Goal: Information Seeking & Learning: Learn about a topic

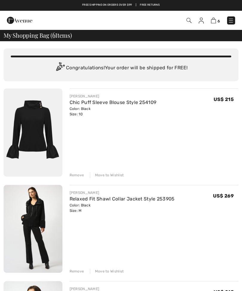
click at [9, 20] on img at bounding box center [19, 20] width 25 height 12
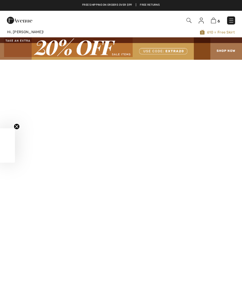
checkbox input "true"
click at [233, 18] on img at bounding box center [231, 21] width 6 height 6
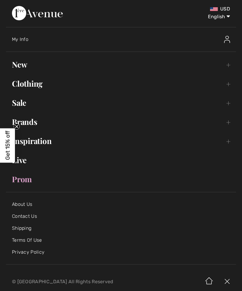
click at [36, 83] on link "Clothing Toggle submenu" at bounding box center [121, 83] width 230 height 13
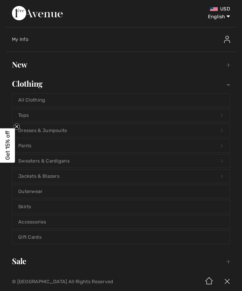
click at [124, 39] on div "My Info" at bounding box center [96, 39] width 168 height 6
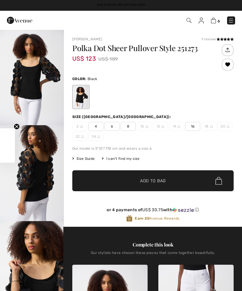
checkbox input "true"
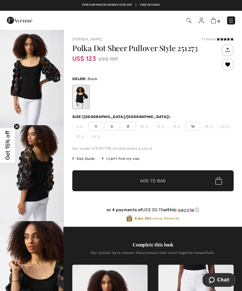
click at [223, 38] on icon at bounding box center [221, 39] width 3 height 3
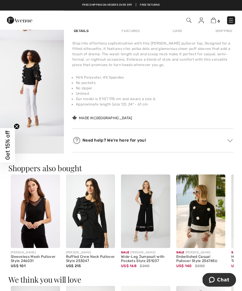
scroll to position [366, 0]
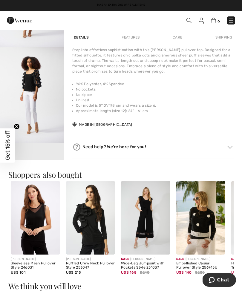
click at [232, 18] on img at bounding box center [231, 21] width 6 height 6
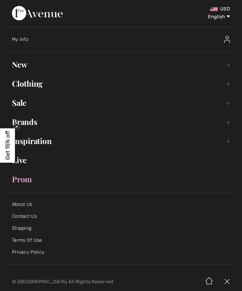
click at [33, 126] on link "Brands Open submenu" at bounding box center [121, 121] width 230 height 13
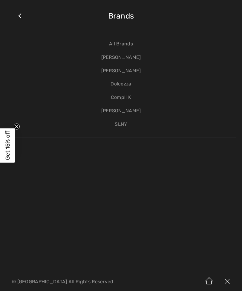
click at [131, 62] on link "[PERSON_NAME]" at bounding box center [121, 57] width 218 height 13
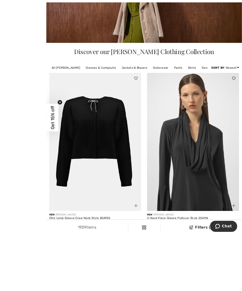
scroll to position [166, 0]
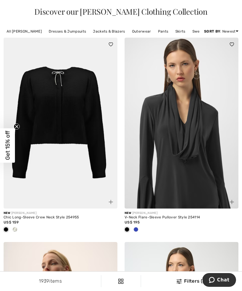
click at [71, 213] on div "New JOSEPH RIBKOFF" at bounding box center [61, 213] width 114 height 4
click at [16, 129] on circle "Close teaser" at bounding box center [17, 127] width 6 height 6
click at [68, 111] on img at bounding box center [61, 123] width 114 height 171
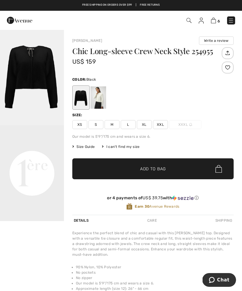
click at [83, 99] on div at bounding box center [81, 97] width 16 height 22
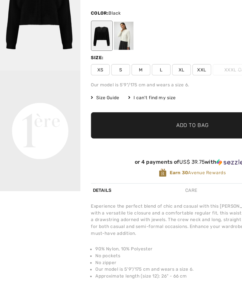
scroll to position [9, 0]
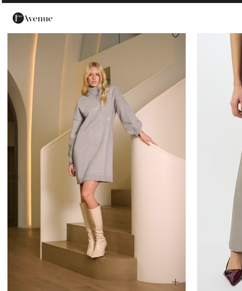
scroll to position [2875, 0]
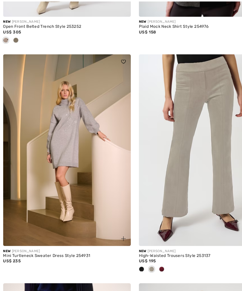
click at [77, 153] on img at bounding box center [61, 135] width 114 height 171
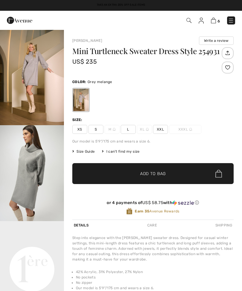
checkbox input "true"
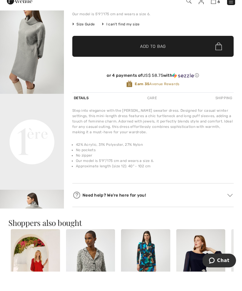
scroll to position [128, 0]
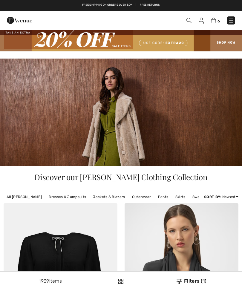
checkbox input "true"
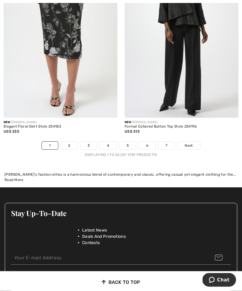
scroll to position [3785, 0]
click at [72, 142] on link "2" at bounding box center [69, 146] width 16 height 8
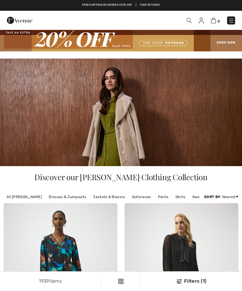
checkbox input "true"
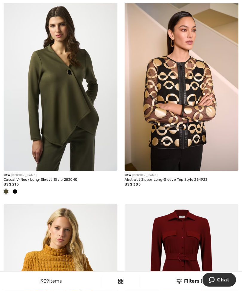
scroll to position [2043, 0]
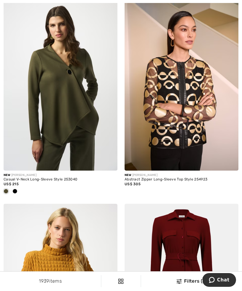
click at [91, 97] on img at bounding box center [61, 85] width 114 height 171
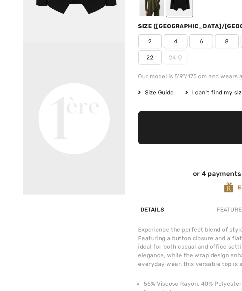
scroll to position [4, 0]
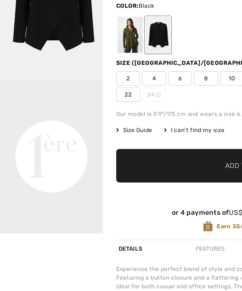
click at [98, 83] on div at bounding box center [99, 94] width 16 height 22
click at [82, 83] on div at bounding box center [81, 94] width 16 height 22
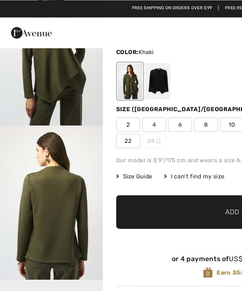
scroll to position [47, 0]
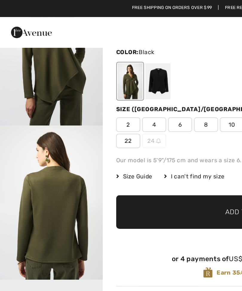
click at [99, 50] on div at bounding box center [99, 50] width 16 height 22
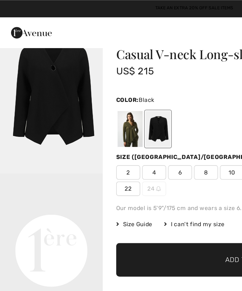
scroll to position [0, 0]
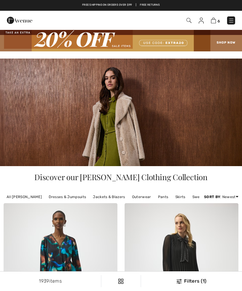
checkbox input "true"
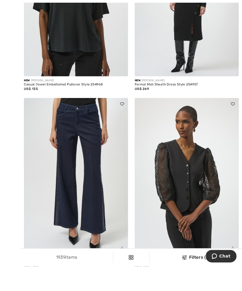
scroll to position [2803, 0]
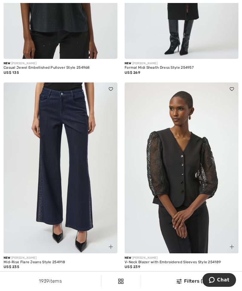
click at [93, 172] on img at bounding box center [61, 167] width 114 height 171
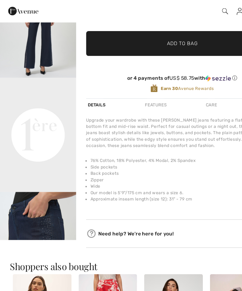
scroll to position [11, 0]
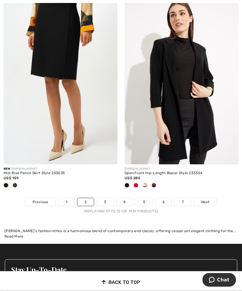
scroll to position [3669, 0]
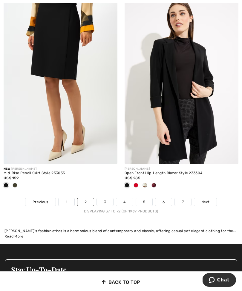
click at [106, 200] on link "3" at bounding box center [105, 202] width 16 height 8
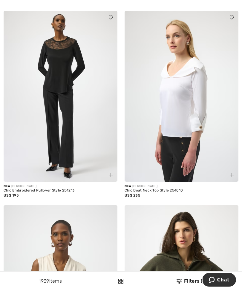
scroll to position [3069, 0]
click at [60, 108] on img at bounding box center [61, 96] width 114 height 171
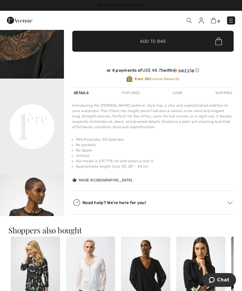
scroll to position [152, 0]
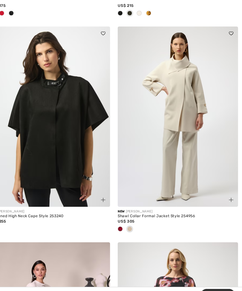
scroll to position [3454, 0]
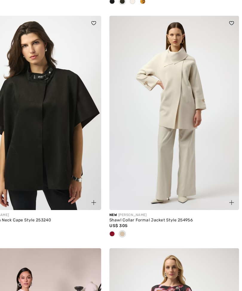
click at [161, 99] on img at bounding box center [182, 110] width 114 height 171
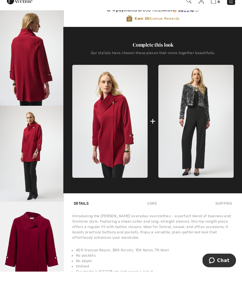
scroll to position [212, 0]
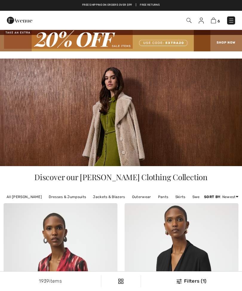
checkbox input "true"
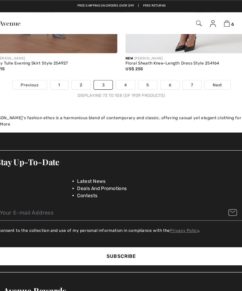
scroll to position [3807, 0]
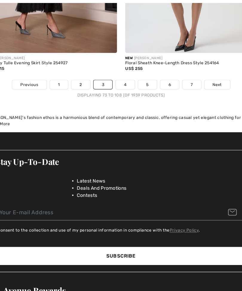
click at [116, 71] on link "4" at bounding box center [124, 75] width 16 height 8
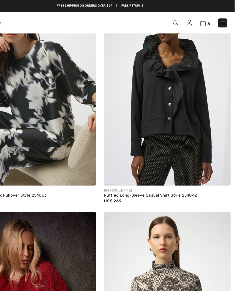
scroll to position [2702, 0]
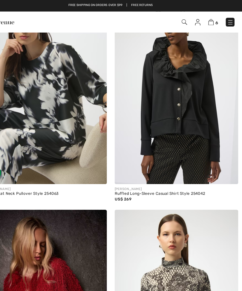
click at [175, 134] on img at bounding box center [182, 84] width 114 height 171
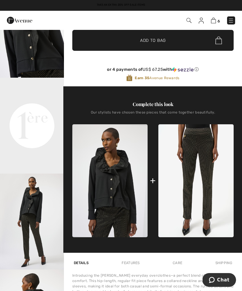
scroll to position [143, 0]
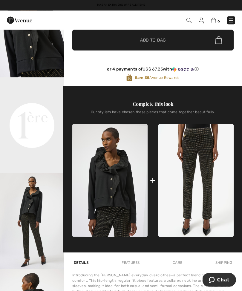
click at [47, 110] on video "Your browser does not support the video tag." at bounding box center [32, 94] width 64 height 32
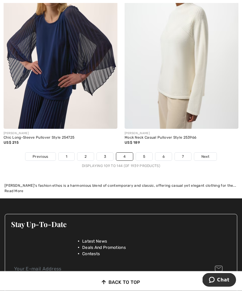
scroll to position [3735, 0]
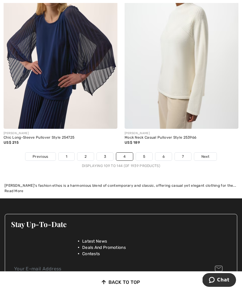
click at [147, 153] on link "5" at bounding box center [144, 157] width 16 height 8
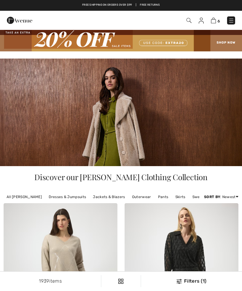
checkbox input "true"
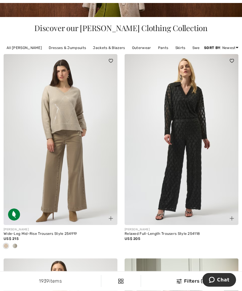
scroll to position [149, 0]
click at [19, 246] on div at bounding box center [14, 247] width 9 height 10
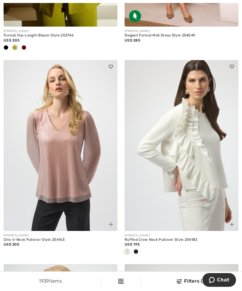
scroll to position [1983, 0]
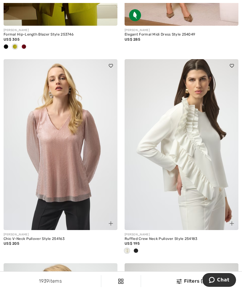
click at [195, 143] on img at bounding box center [182, 144] width 114 height 171
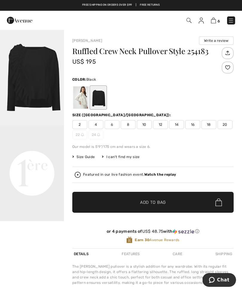
click at [212, 44] on button "Write a review" at bounding box center [216, 40] width 35 height 8
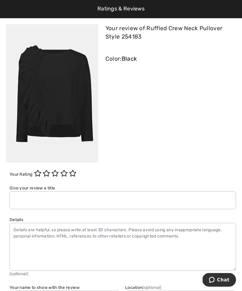
scroll to position [715, 0]
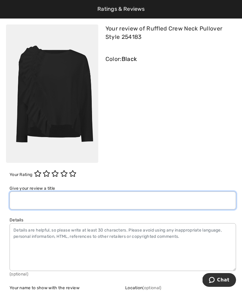
click at [85, 199] on input "text" at bounding box center [123, 201] width 227 height 18
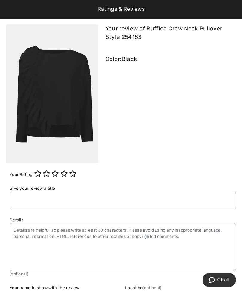
click at [112, 155] on div "Your review of Ruffled Crew Neck Pullover Style 254183 Color: Black" at bounding box center [169, 94] width 134 height 138
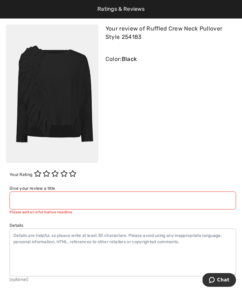
scroll to position [12, 0]
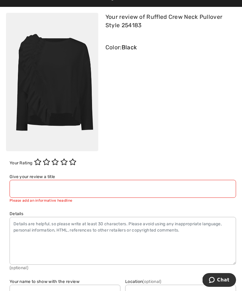
click at [76, 164] on icon at bounding box center [72, 162] width 7 height 7
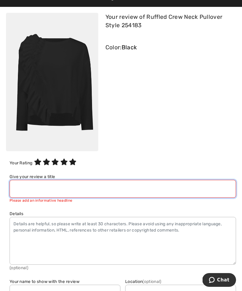
click at [53, 190] on input "text" at bounding box center [123, 189] width 227 height 18
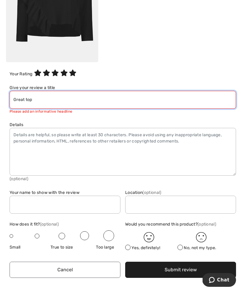
scroll to position [106, 0]
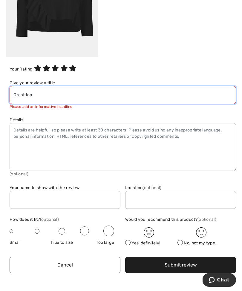
type input "Great top"
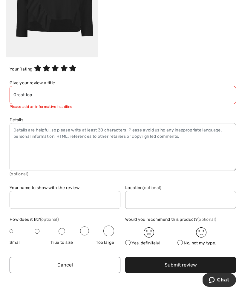
click at [41, 140] on textarea at bounding box center [123, 147] width 227 height 48
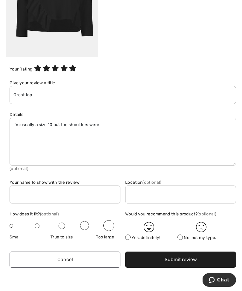
click at [152, 245] on div "Would you recommend this product? (optional) Yes, definitely! No, not my type." at bounding box center [179, 230] width 113 height 38
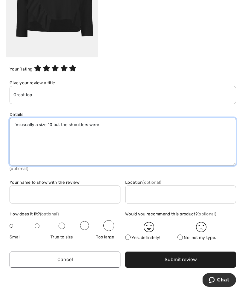
click at [104, 119] on textarea "I’m usually a size 10 but the shoulders were" at bounding box center [123, 142] width 227 height 48
click at [107, 125] on textarea "I’m usually a size 10 but the shoulders were" at bounding box center [123, 142] width 227 height 48
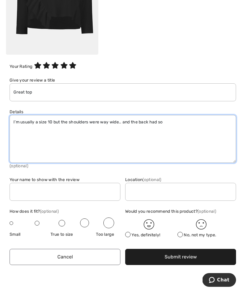
click at [152, 120] on textarea "I’m usually a size 10 but the shoulders were way wide.. and the back had so" at bounding box center [123, 139] width 227 height 48
click at [208, 123] on textarea "I’m usually a size 10 but the shoulders were way wide.. and the back was very w…" at bounding box center [123, 139] width 227 height 48
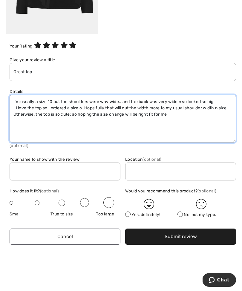
scroll to position [128, 0]
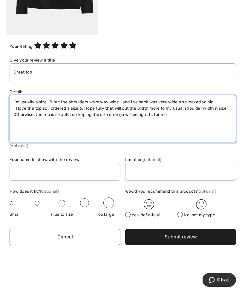
type textarea "I’m usually a size 10 but the shoulders were way wide.. and the back was very w…"
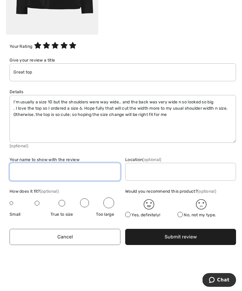
click at [93, 171] on input "text" at bounding box center [65, 172] width 111 height 18
type input "Rita"
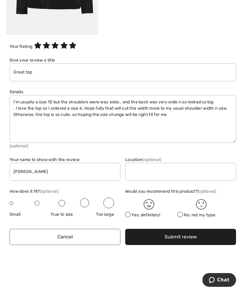
click at [110, 202] on span at bounding box center [108, 203] width 11 height 11
click at [149, 206] on img at bounding box center [149, 204] width 10 height 10
click at [151, 204] on img at bounding box center [149, 204] width 10 height 10
click at [131, 216] on div "Yes, definitely!" at bounding box center [151, 207] width 52 height 24
click at [128, 213] on span at bounding box center [127, 214] width 5 height 5
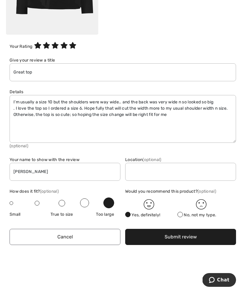
click at [174, 238] on button "Submit review" at bounding box center [180, 237] width 111 height 16
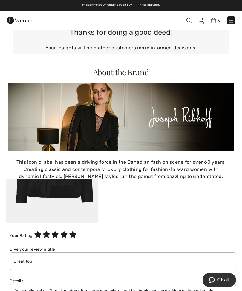
scroll to position [112, 0]
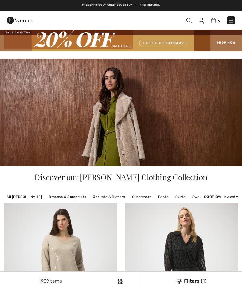
checkbox input "true"
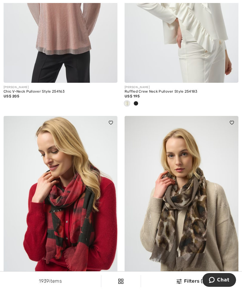
scroll to position [2131, 0]
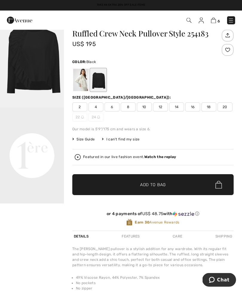
scroll to position [18, 0]
click at [100, 79] on div at bounding box center [99, 80] width 16 height 22
click at [127, 111] on span "8" at bounding box center [128, 107] width 15 height 9
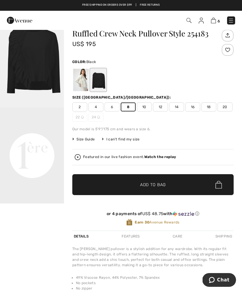
click at [149, 180] on span "✔ Added to Bag Add to Bag" at bounding box center [152, 184] width 161 height 21
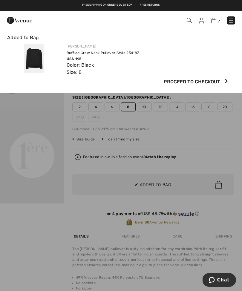
scroll to position [0, 0]
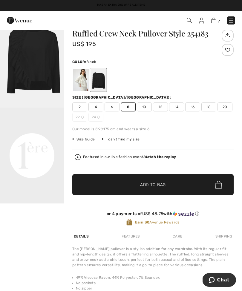
click at [142, 158] on div "Featured in our live fashion event. Watch the replay" at bounding box center [129, 157] width 93 height 4
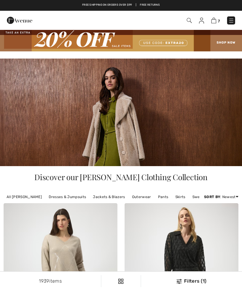
scroll to position [2151, 0]
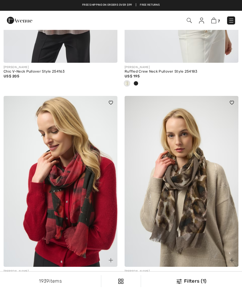
checkbox input "true"
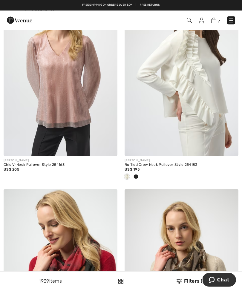
scroll to position [2044, 0]
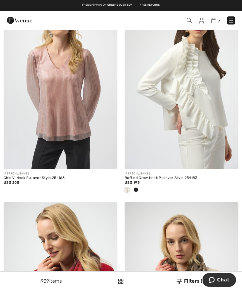
click at [215, 22] on img at bounding box center [213, 21] width 5 height 6
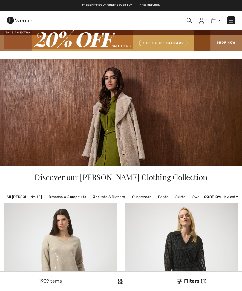
checkbox input "true"
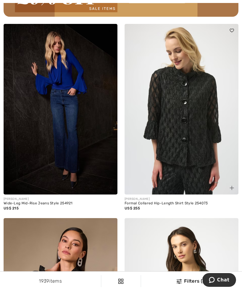
scroll to position [2658, 0]
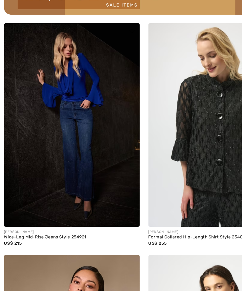
click at [84, 112] on img at bounding box center [61, 108] width 114 height 171
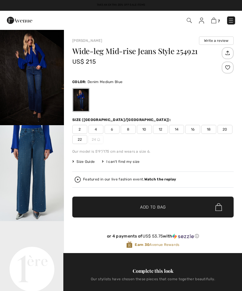
checkbox input "true"
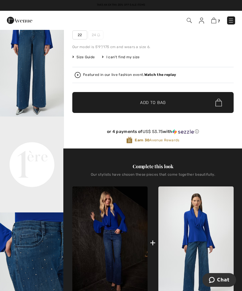
scroll to position [113, 0]
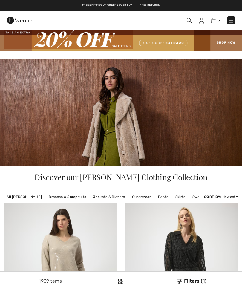
checkbox input "true"
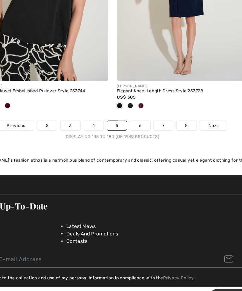
scroll to position [3765, 0]
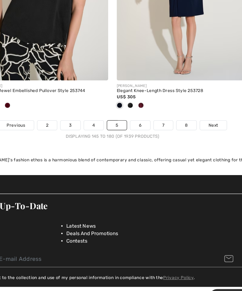
click at [136, 132] on link "6" at bounding box center [144, 136] width 16 height 8
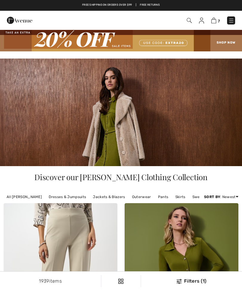
checkbox input "true"
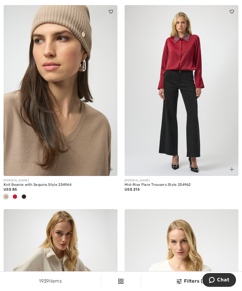
scroll to position [2040, 0]
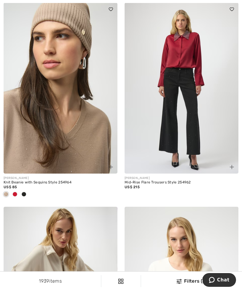
click at [189, 136] on img at bounding box center [182, 88] width 114 height 171
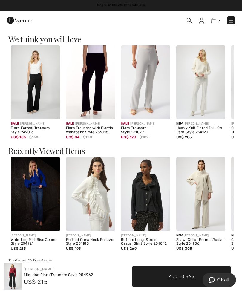
scroll to position [668, 0]
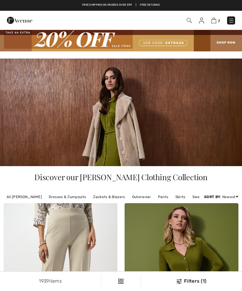
checkbox input "true"
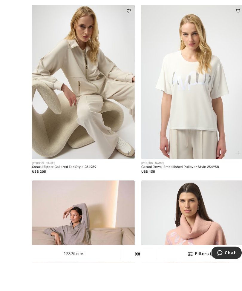
scroll to position [2251, 0]
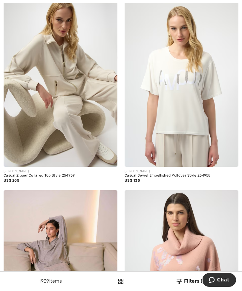
click at [86, 97] on img at bounding box center [61, 81] width 114 height 171
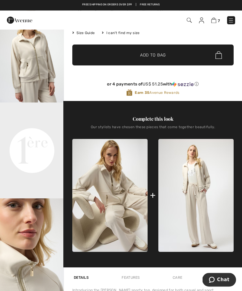
scroll to position [138, 0]
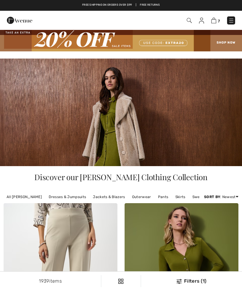
checkbox input "true"
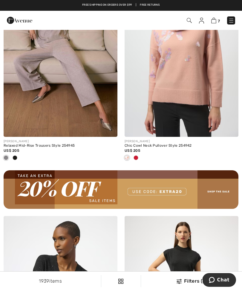
scroll to position [2475, 0]
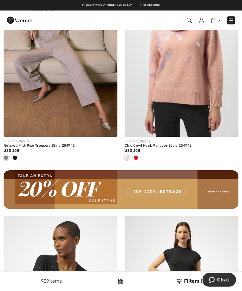
click at [138, 156] on span at bounding box center [136, 158] width 5 height 5
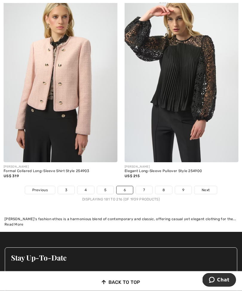
scroll to position [3701, 0]
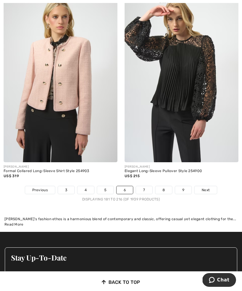
click at [143, 187] on link "7" at bounding box center [144, 190] width 16 height 8
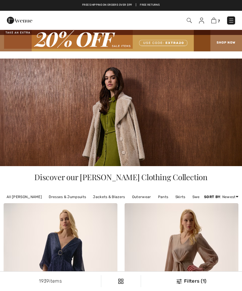
checkbox input "true"
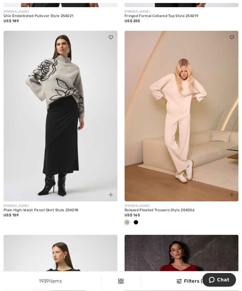
scroll to position [3408, 0]
click at [88, 130] on img at bounding box center [61, 116] width 114 height 171
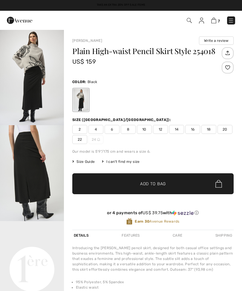
checkbox input "true"
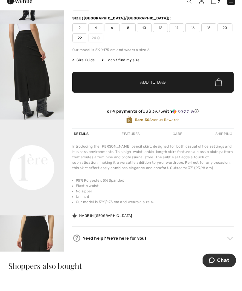
scroll to position [102, 0]
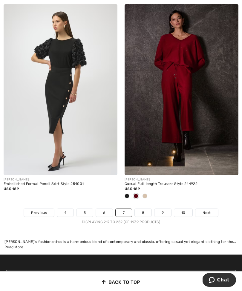
scroll to position [3640, 0]
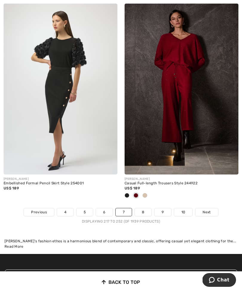
click at [146, 208] on link "8" at bounding box center [143, 212] width 17 height 8
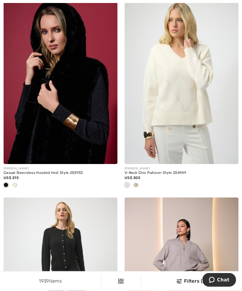
scroll to position [414, 0]
click at [78, 176] on div "US$ 215" at bounding box center [61, 177] width 114 height 5
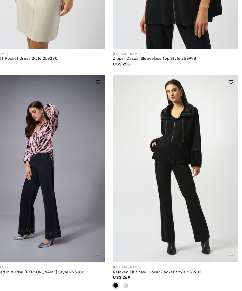
scroll to position [1782, 0]
click at [71, 155] on img at bounding box center [61, 162] width 114 height 171
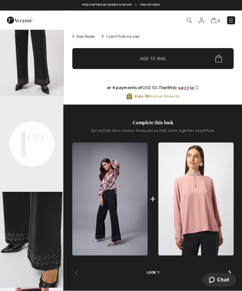
scroll to position [125, 0]
click at [116, 189] on img at bounding box center [109, 199] width 75 height 113
click at [112, 173] on img at bounding box center [109, 199] width 75 height 113
click at [117, 179] on img at bounding box center [109, 199] width 75 height 113
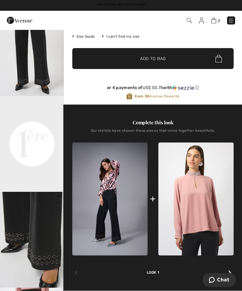
click at [126, 232] on img at bounding box center [109, 199] width 75 height 113
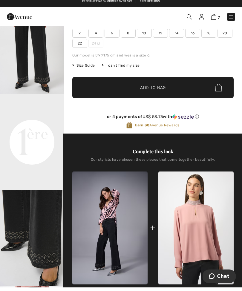
scroll to position [95, 0]
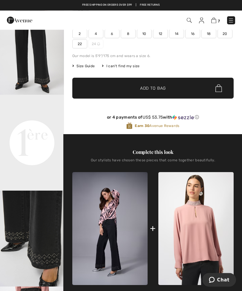
click at [110, 206] on img at bounding box center [109, 228] width 75 height 113
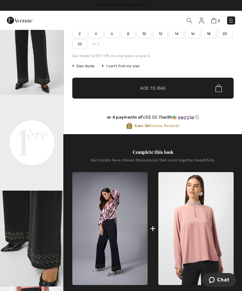
click at [137, 215] on img at bounding box center [109, 228] width 75 height 113
click at [133, 212] on img at bounding box center [109, 228] width 75 height 113
click at [133, 210] on img at bounding box center [109, 228] width 75 height 113
click at [132, 212] on img at bounding box center [109, 228] width 75 height 113
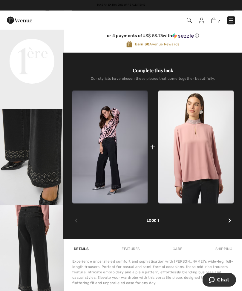
scroll to position [177, 0]
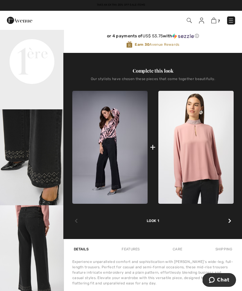
click at [106, 192] on img at bounding box center [109, 147] width 75 height 113
click at [123, 181] on img at bounding box center [109, 147] width 75 height 113
click at [131, 158] on img at bounding box center [109, 147] width 75 height 113
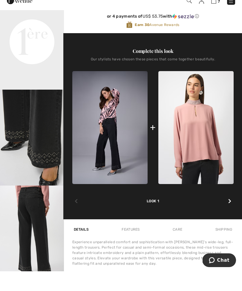
scroll to position [197, 0]
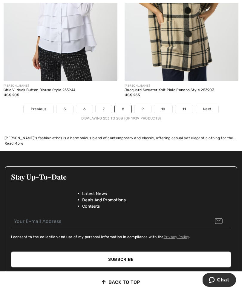
scroll to position [3832, 0]
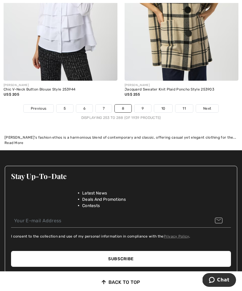
click at [146, 105] on link "9" at bounding box center [142, 109] width 16 height 8
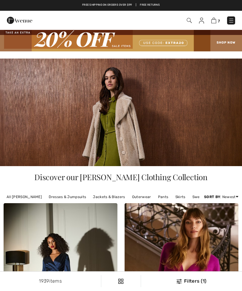
checkbox input "true"
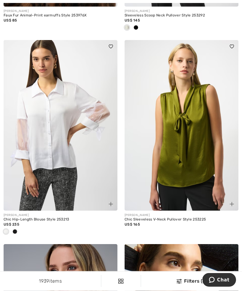
scroll to position [3264, 0]
click at [78, 155] on img at bounding box center [61, 125] width 114 height 171
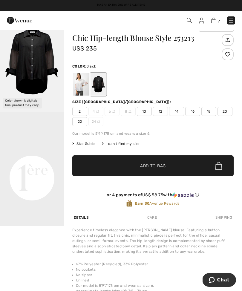
scroll to position [23, 0]
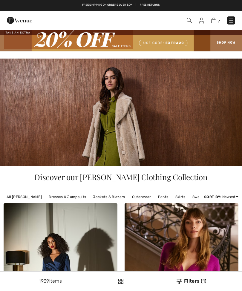
checkbox input "true"
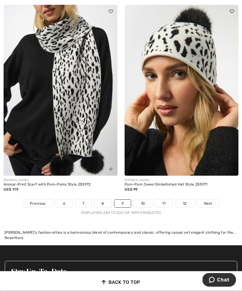
scroll to position [3698, 0]
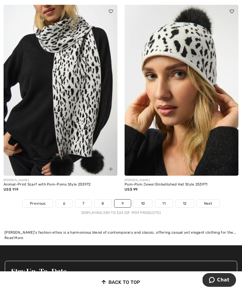
click at [209, 200] on link "Next" at bounding box center [208, 204] width 22 height 8
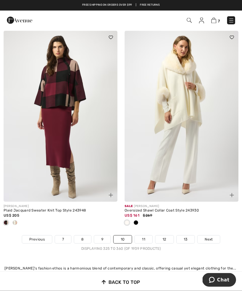
scroll to position [3612, 0]
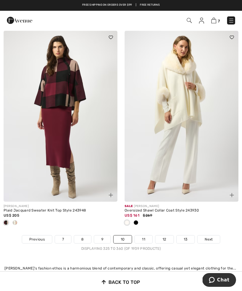
click at [145, 236] on link "11" at bounding box center [144, 240] width 18 height 8
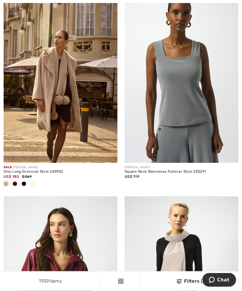
scroll to position [212, 0]
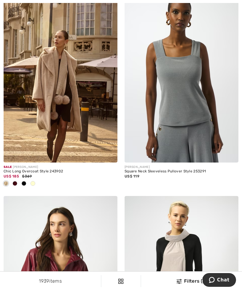
click at [189, 119] on img at bounding box center [182, 77] width 114 height 171
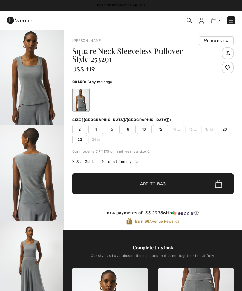
checkbox input "true"
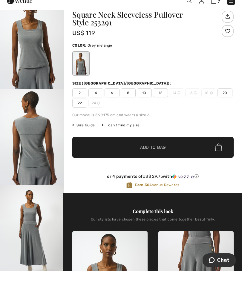
scroll to position [36, 0]
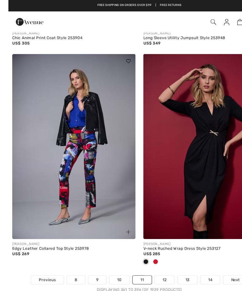
scroll to position [3651, 0]
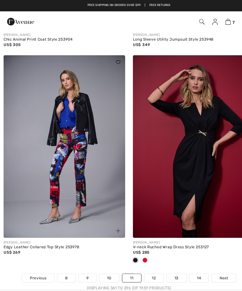
click at [146, 256] on link "12" at bounding box center [144, 260] width 18 height 8
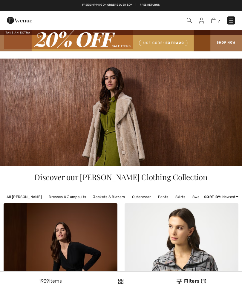
checkbox input "true"
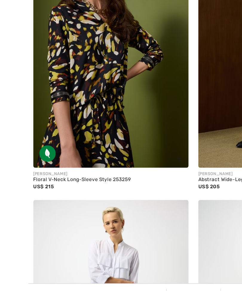
scroll to position [2250, 0]
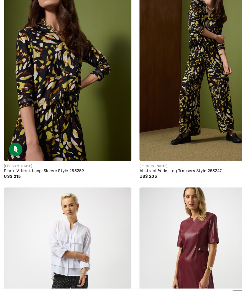
click at [78, 119] on img at bounding box center [61, 72] width 114 height 171
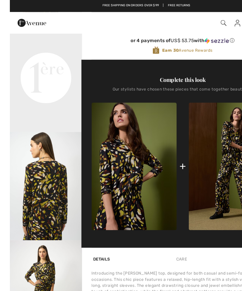
scroll to position [198, 0]
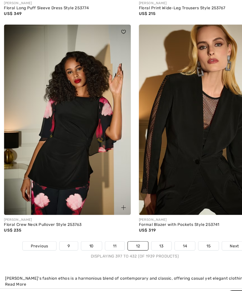
scroll to position [3629, 0]
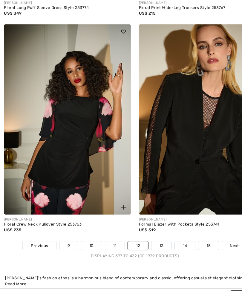
click at [146, 229] on link "13" at bounding box center [145, 233] width 18 height 8
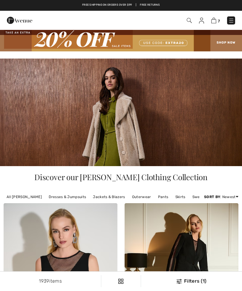
checkbox input "true"
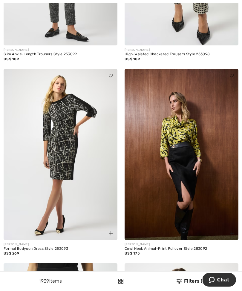
scroll to position [1934, 0]
click at [188, 195] on img at bounding box center [182, 154] width 114 height 171
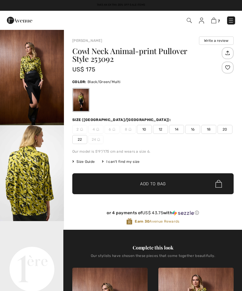
checkbox input "true"
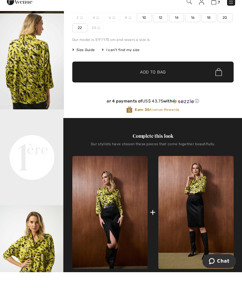
scroll to position [113, 0]
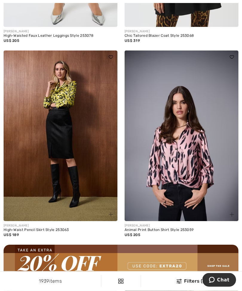
scroll to position [2342, 0]
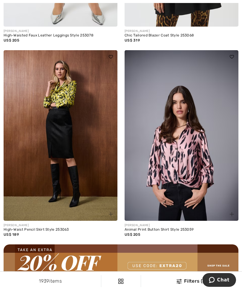
click at [185, 186] on img at bounding box center [182, 135] width 114 height 171
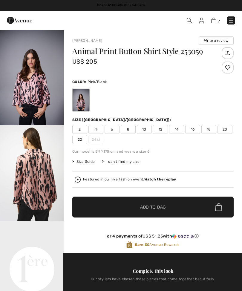
checkbox input "true"
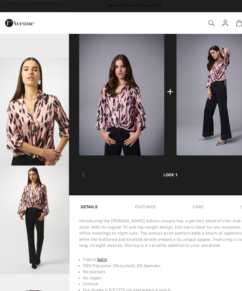
scroll to position [262, 0]
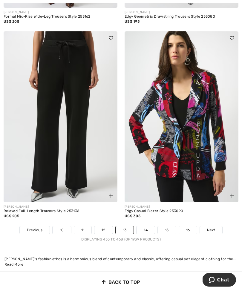
scroll to position [3582, 0]
click at [148, 226] on link "14" at bounding box center [146, 230] width 18 height 8
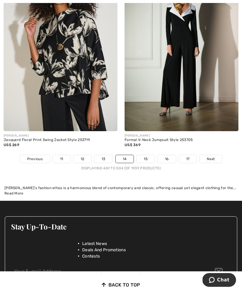
scroll to position [3701, 0]
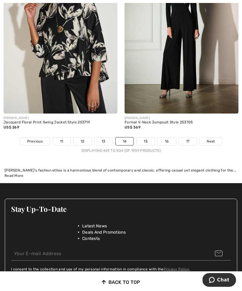
click at [150, 139] on link "15" at bounding box center [146, 141] width 18 height 8
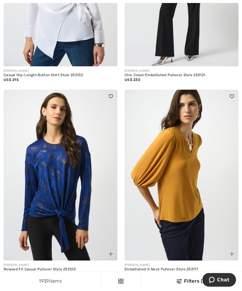
scroll to position [2098, 0]
click at [68, 199] on img at bounding box center [61, 175] width 114 height 171
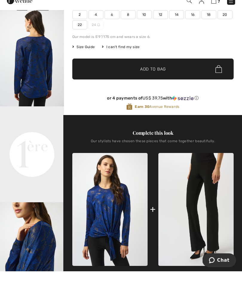
scroll to position [115, 0]
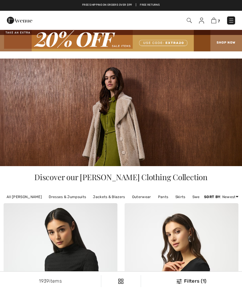
checkbox input "true"
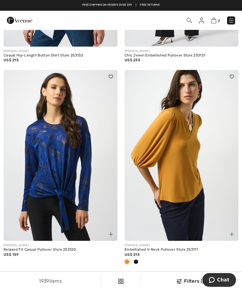
click at [180, 155] on img at bounding box center [182, 155] width 114 height 171
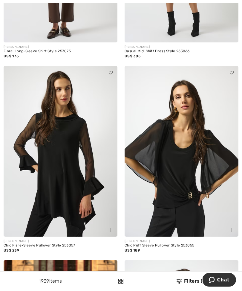
scroll to position [3343, 0]
click at [79, 172] on img at bounding box center [61, 151] width 114 height 171
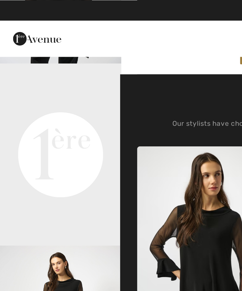
scroll to position [186, 0]
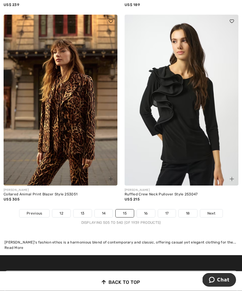
scroll to position [3589, 0]
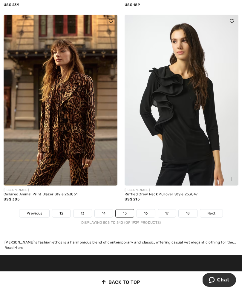
click at [146, 210] on link "16" at bounding box center [146, 214] width 18 height 8
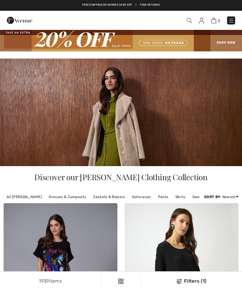
checkbox input "true"
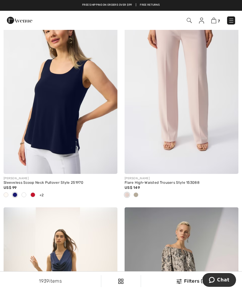
scroll to position [2253, 0]
click at [133, 191] on div at bounding box center [136, 196] width 9 height 10
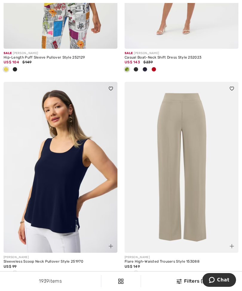
scroll to position [2243, 0]
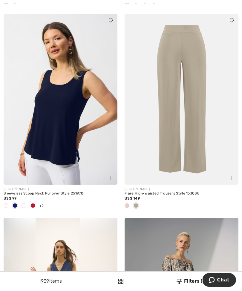
click at [179, 143] on img at bounding box center [182, 99] width 114 height 171
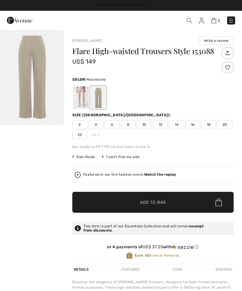
checkbox input "true"
click at [84, 97] on div at bounding box center [81, 97] width 16 height 22
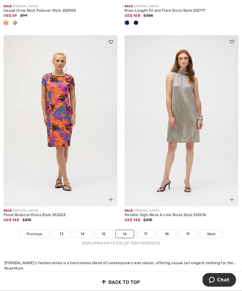
scroll to position [3687, 0]
click at [149, 230] on link "17" at bounding box center [146, 234] width 18 height 8
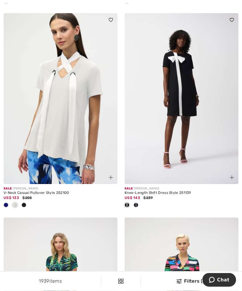
scroll to position [2264, 0]
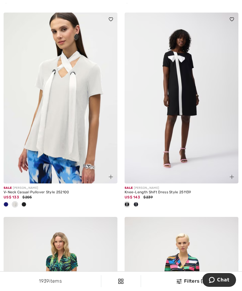
click at [74, 120] on img at bounding box center [61, 98] width 114 height 171
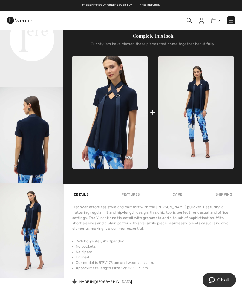
scroll to position [230, 0]
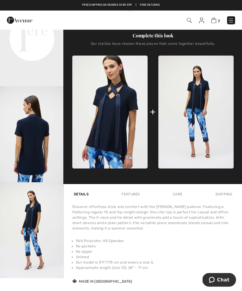
click at [121, 130] on img at bounding box center [109, 112] width 75 height 113
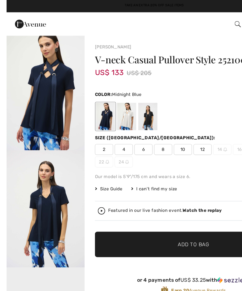
scroll to position [0, 0]
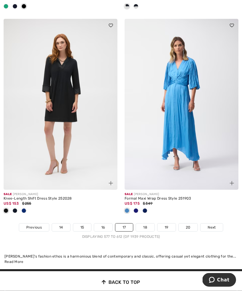
scroll to position [3723, 0]
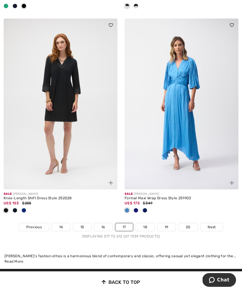
click at [149, 224] on link "18" at bounding box center [145, 227] width 19 height 8
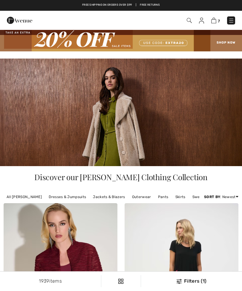
checkbox input "true"
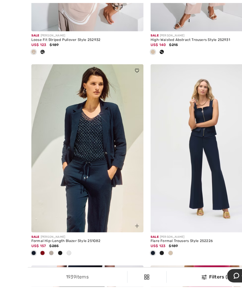
scroll to position [938, 0]
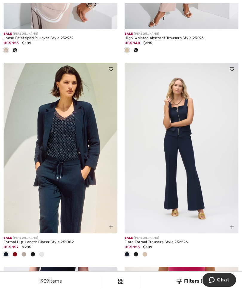
click at [78, 164] on img at bounding box center [61, 148] width 114 height 171
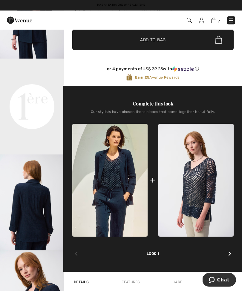
scroll to position [163, 0]
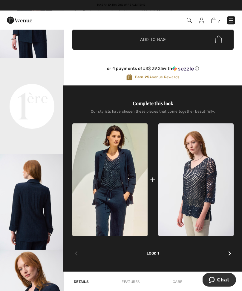
click at [115, 183] on img at bounding box center [109, 180] width 75 height 113
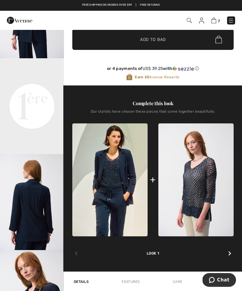
click at [227, 260] on div at bounding box center [230, 254] width 8 height 12
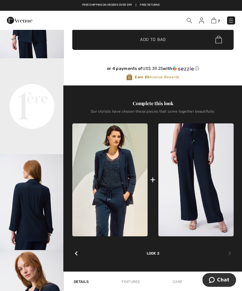
click at [78, 257] on div at bounding box center [76, 254] width 8 height 12
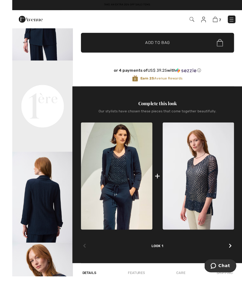
scroll to position [178, 0]
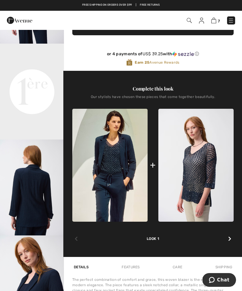
click at [51, 0] on div "Take an Extra 20% Off Sale Items Free shipping on orders over $99 | Free Returns" at bounding box center [121, 5] width 242 height 11
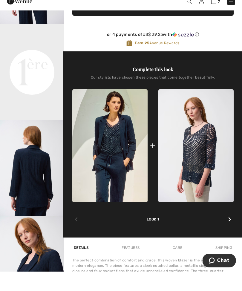
scroll to position [197, 0]
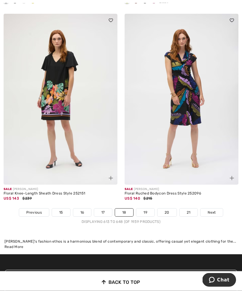
scroll to position [3698, 0]
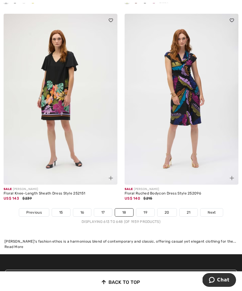
click at [148, 212] on link "19" at bounding box center [145, 213] width 18 height 8
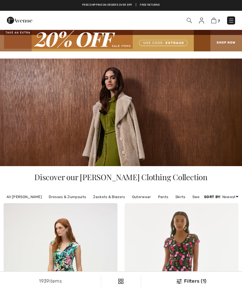
checkbox input "true"
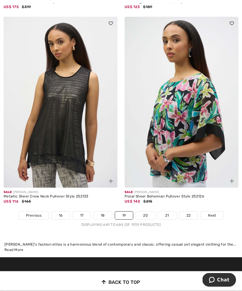
scroll to position [3656, 0]
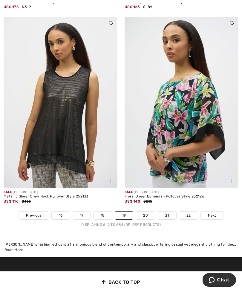
click at [149, 213] on link "20" at bounding box center [145, 216] width 19 height 8
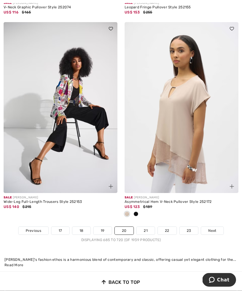
scroll to position [3641, 0]
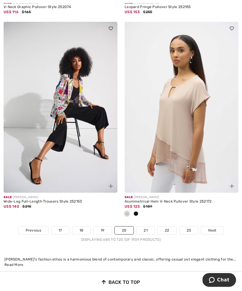
click at [147, 227] on link "21" at bounding box center [146, 231] width 18 height 8
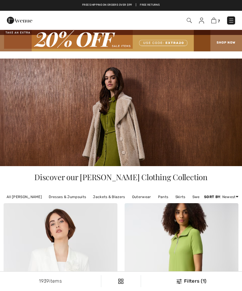
checkbox input "true"
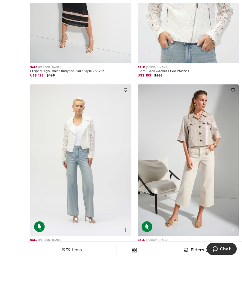
scroll to position [3220, 0]
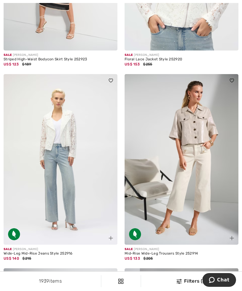
click at [64, 201] on img at bounding box center [61, 159] width 114 height 171
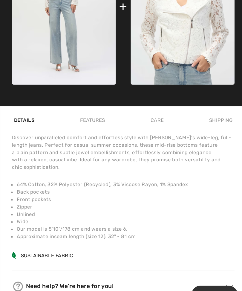
scroll to position [274, 0]
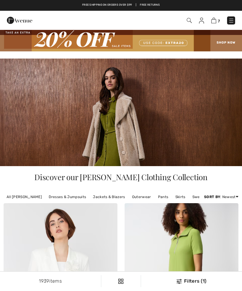
checkbox input "true"
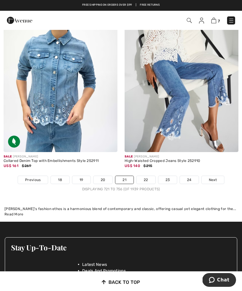
scroll to position [3702, 0]
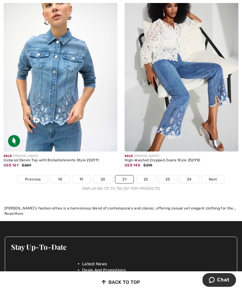
click at [150, 177] on link "22" at bounding box center [146, 179] width 19 height 8
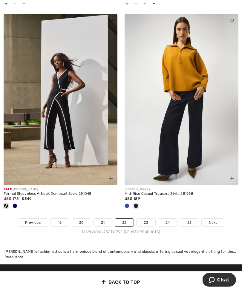
scroll to position [3619, 0]
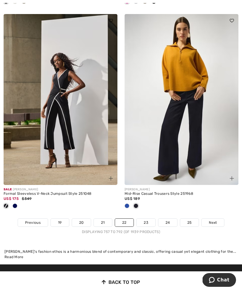
click at [150, 219] on link "23" at bounding box center [146, 223] width 19 height 8
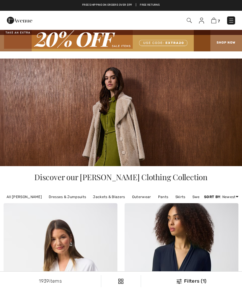
checkbox input "true"
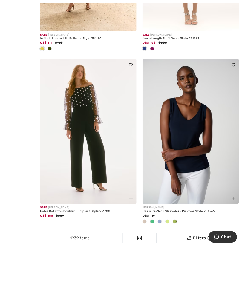
scroll to position [2246, 0]
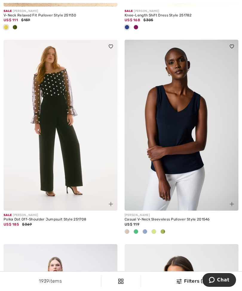
click at [80, 163] on img at bounding box center [61, 125] width 114 height 171
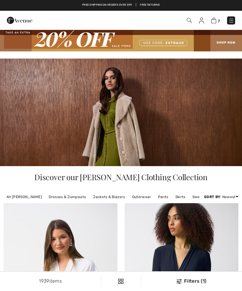
checkbox input "true"
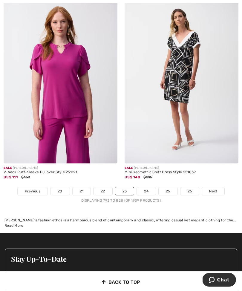
scroll to position [3759, 0]
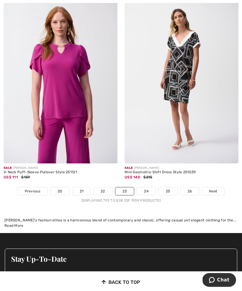
click at [148, 189] on link "24" at bounding box center [146, 191] width 19 height 8
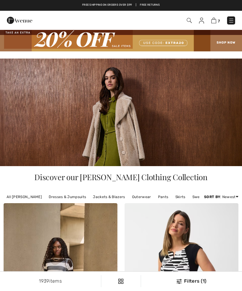
scroll to position [29, 0]
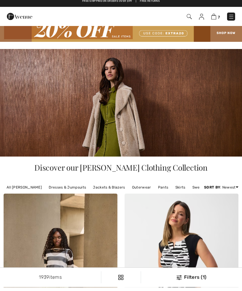
checkbox input "true"
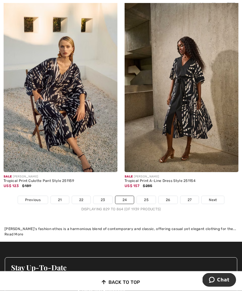
scroll to position [3632, 0]
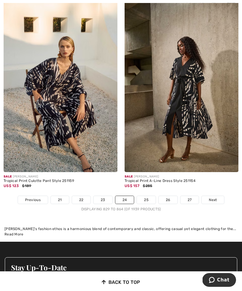
click at [151, 198] on link "25" at bounding box center [146, 200] width 19 height 8
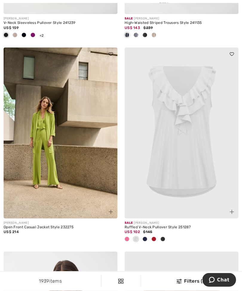
scroll to position [1965, 0]
click at [188, 166] on img at bounding box center [182, 133] width 114 height 171
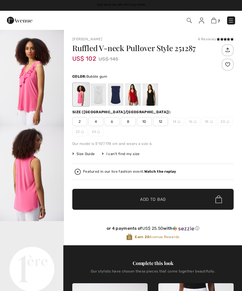
checkbox input "true"
click at [100, 99] on div at bounding box center [99, 94] width 16 height 22
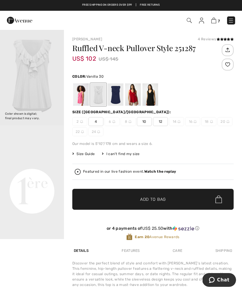
click at [114, 96] on div at bounding box center [116, 94] width 16 height 22
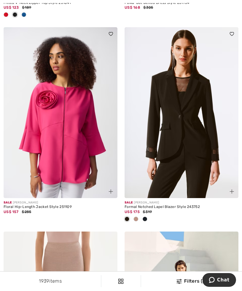
scroll to position [3058, 0]
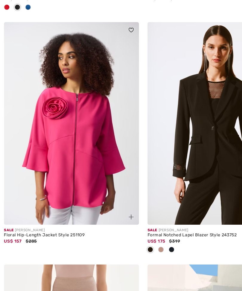
click at [71, 120] on img at bounding box center [61, 107] width 114 height 171
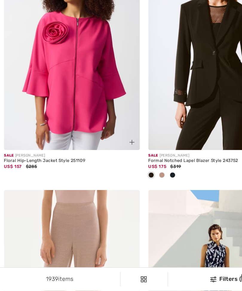
click at [84, 110] on img at bounding box center [61, 87] width 114 height 171
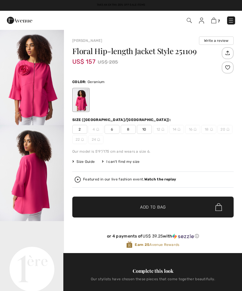
checkbox input "true"
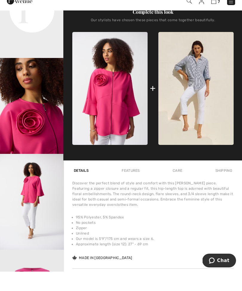
scroll to position [259, 0]
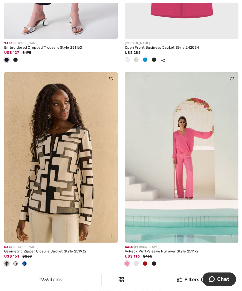
scroll to position [3624, 0]
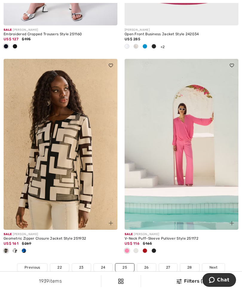
click at [184, 140] on img at bounding box center [182, 144] width 114 height 171
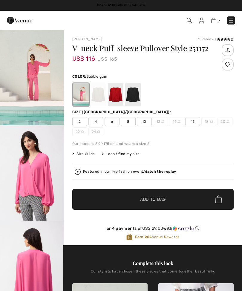
checkbox input "true"
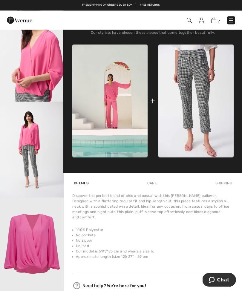
scroll to position [239, 0]
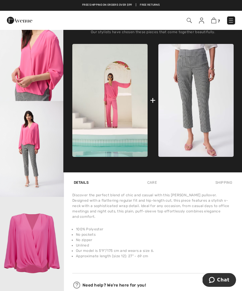
click at [38, 142] on img "5 / 6" at bounding box center [32, 149] width 64 height 96
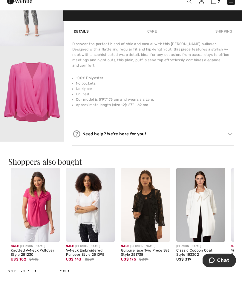
scroll to position [391, 0]
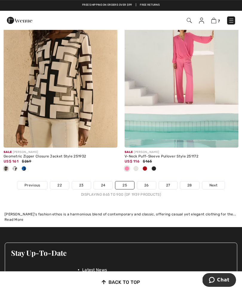
scroll to position [3701, 0]
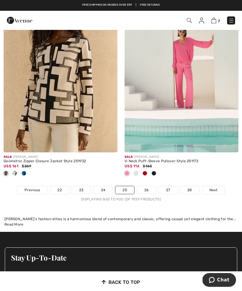
click at [147, 187] on link "26" at bounding box center [146, 190] width 19 height 8
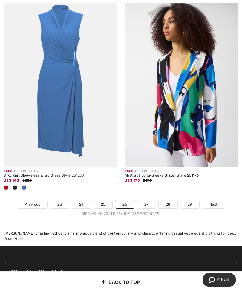
scroll to position [3707, 0]
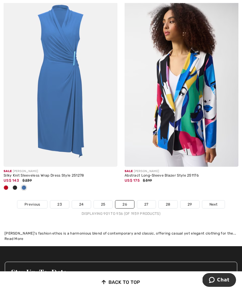
click at [150, 201] on link "27" at bounding box center [146, 205] width 19 height 8
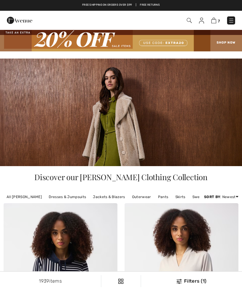
checkbox input "true"
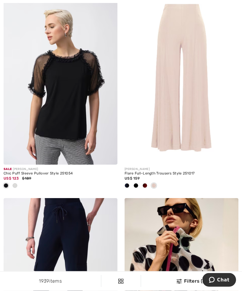
scroll to position [1670, 0]
click at [80, 131] on img at bounding box center [61, 79] width 114 height 171
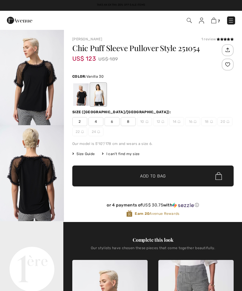
checkbox input "true"
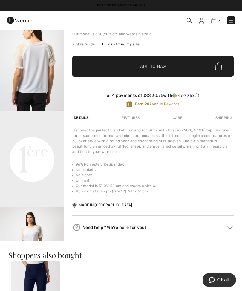
scroll to position [119, 0]
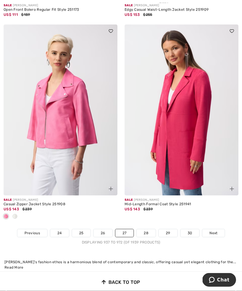
scroll to position [3707, 0]
click at [149, 229] on link "28" at bounding box center [146, 233] width 19 height 8
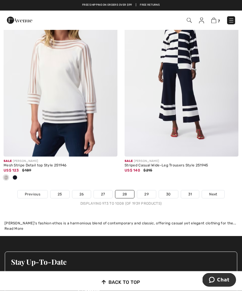
scroll to position [3667, 0]
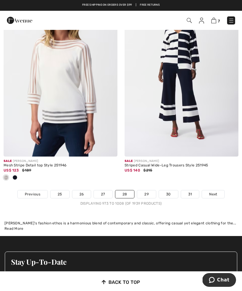
click at [147, 193] on link "29" at bounding box center [146, 194] width 19 height 8
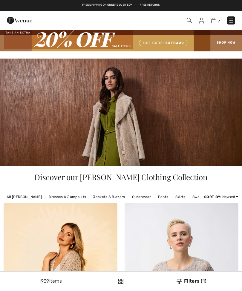
checkbox input "true"
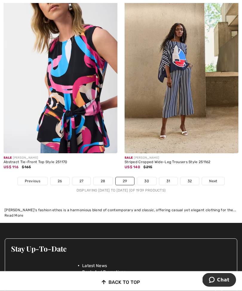
scroll to position [3641, 0]
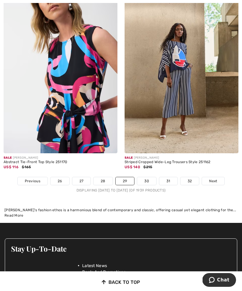
click at [148, 177] on link "30" at bounding box center [146, 181] width 19 height 8
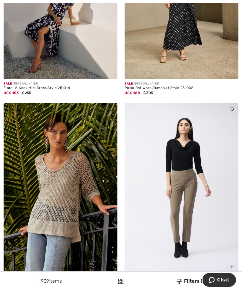
scroll to position [2330, 0]
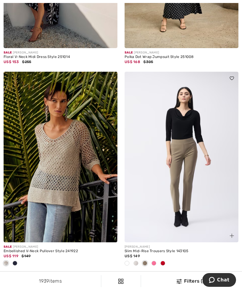
click at [19, 260] on div at bounding box center [61, 264] width 114 height 10
click at [17, 260] on div at bounding box center [14, 264] width 9 height 10
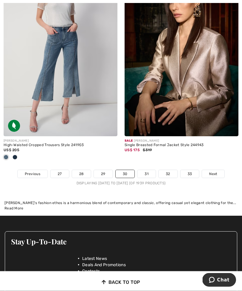
scroll to position [3688, 0]
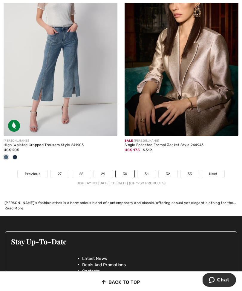
click at [148, 172] on link "31" at bounding box center [146, 174] width 18 height 8
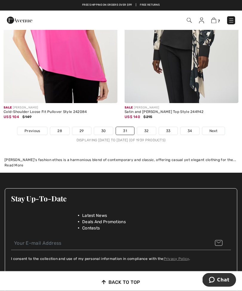
scroll to position [3810, 0]
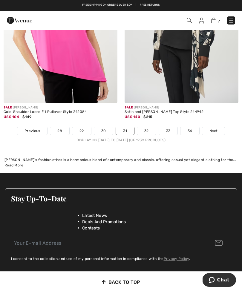
click at [149, 128] on link "32" at bounding box center [146, 131] width 19 height 8
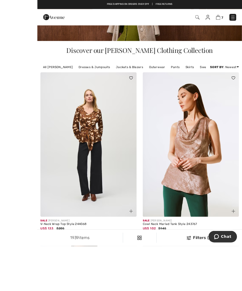
scroll to position [155, 0]
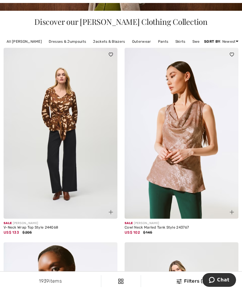
click at [70, 185] on img at bounding box center [61, 133] width 114 height 171
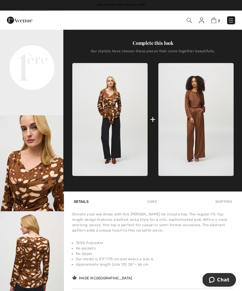
scroll to position [202, 0]
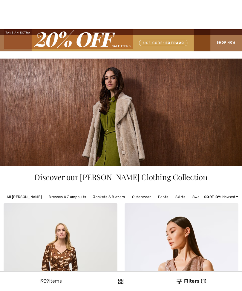
checkbox input "true"
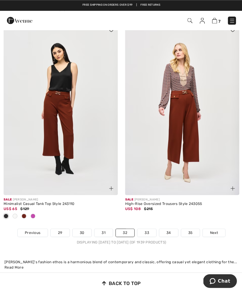
scroll to position [3659, 0]
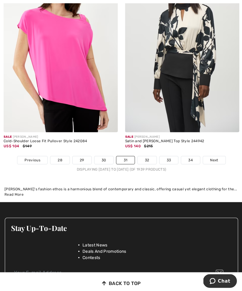
scroll to position [4193, 0]
